Goal: Check status: Check status

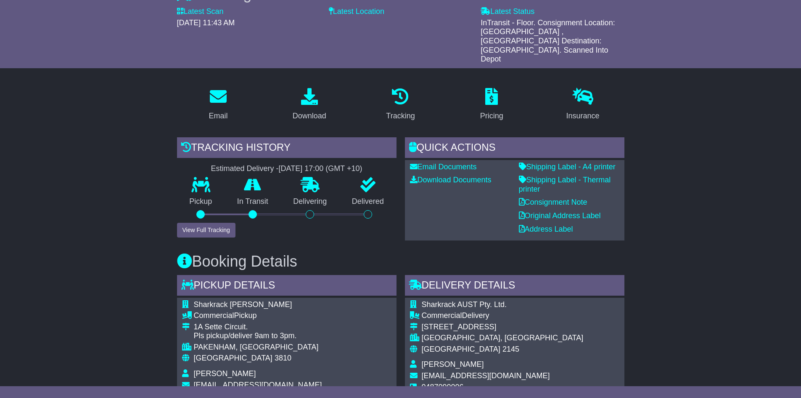
scroll to position [84, 0]
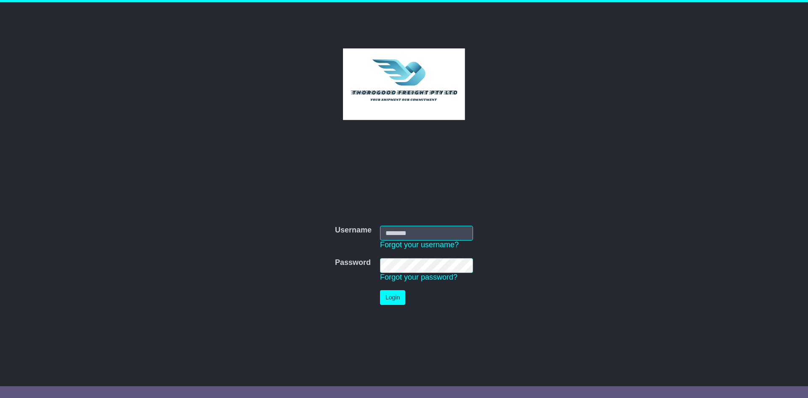
type input "*********"
click at [382, 300] on button "Login" at bounding box center [392, 297] width 25 height 15
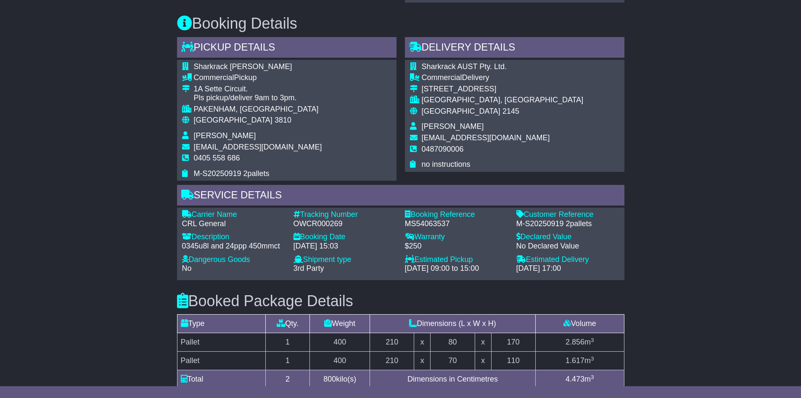
scroll to position [337, 0]
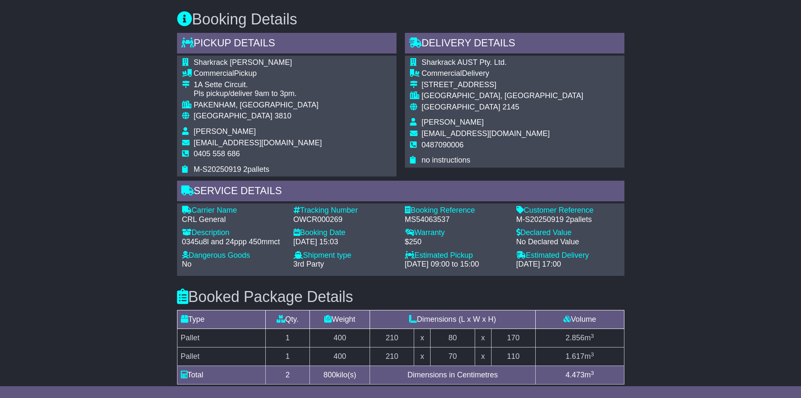
drag, startPoint x: 185, startPoint y: 186, endPoint x: 573, endPoint y: 250, distance: 393.4
click at [573, 250] on div "Carrier Name - CRL General Description - 0345u8l and 24ppp 450mmct Tracking Num…" at bounding box center [401, 239] width 448 height 72
click at [587, 260] on div "[DATE] 17:00" at bounding box center [568, 264] width 103 height 9
copy div "Carrier Name - CRL General Description - 0345u8l and 24ppp 450mmct Tracking Num…"
